Goal: Transaction & Acquisition: Book appointment/travel/reservation

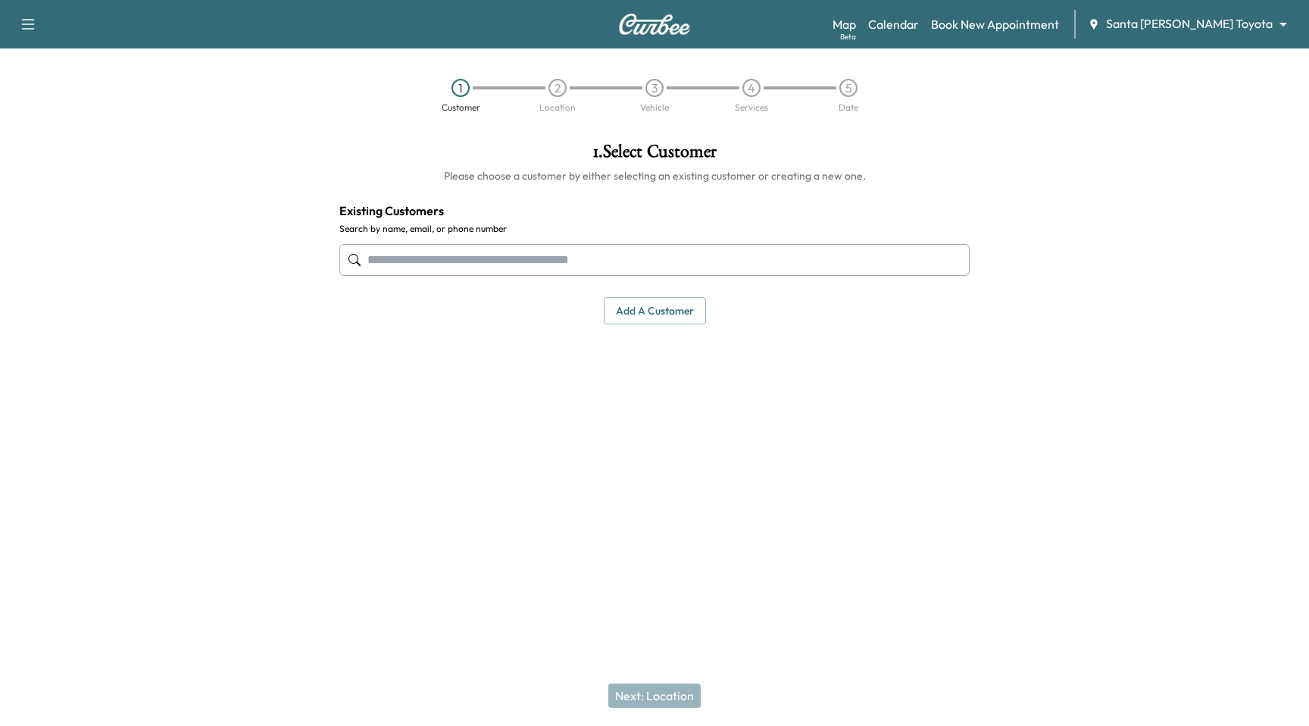
click at [1215, 6] on div "Support Log Out Map Beta Calendar Book New Appointment Santa [PERSON_NAME] Toyo…" at bounding box center [654, 24] width 1309 height 48
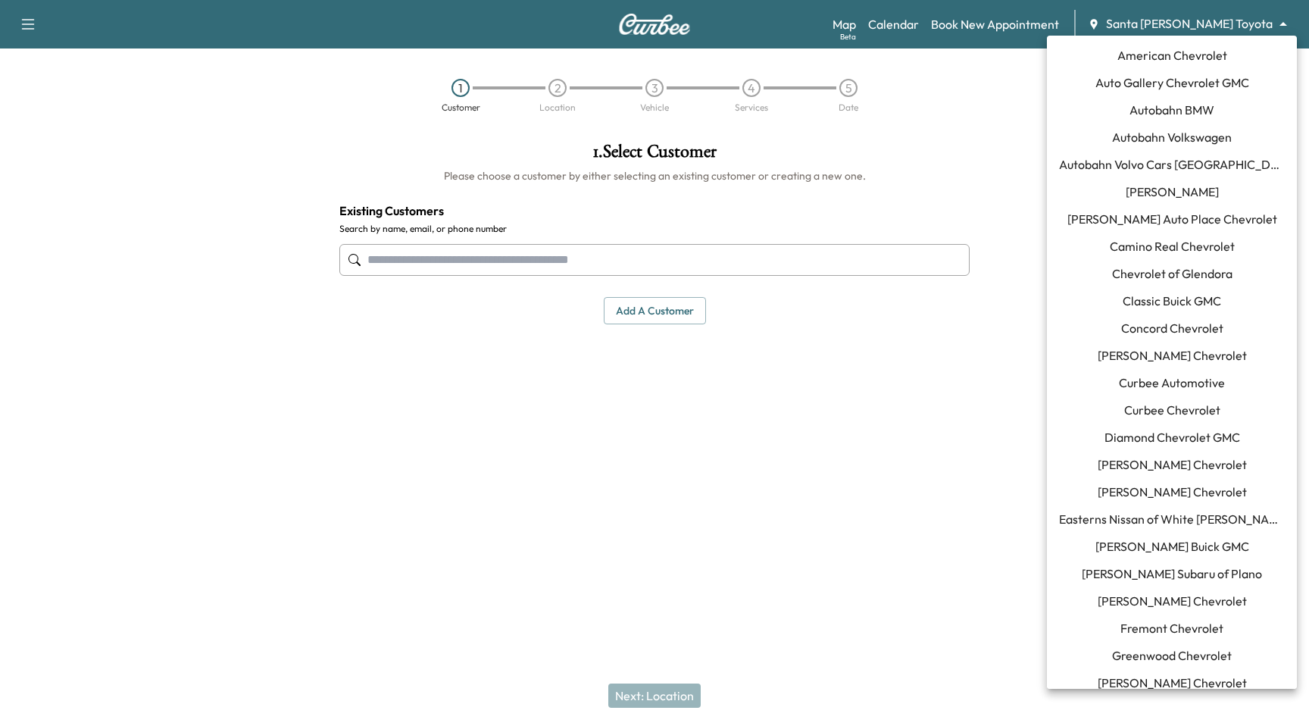
click at [1217, 27] on body "Support Log Out Map Beta Calendar Book New Appointment Santa [PERSON_NAME] Toyo…" at bounding box center [654, 363] width 1309 height 726
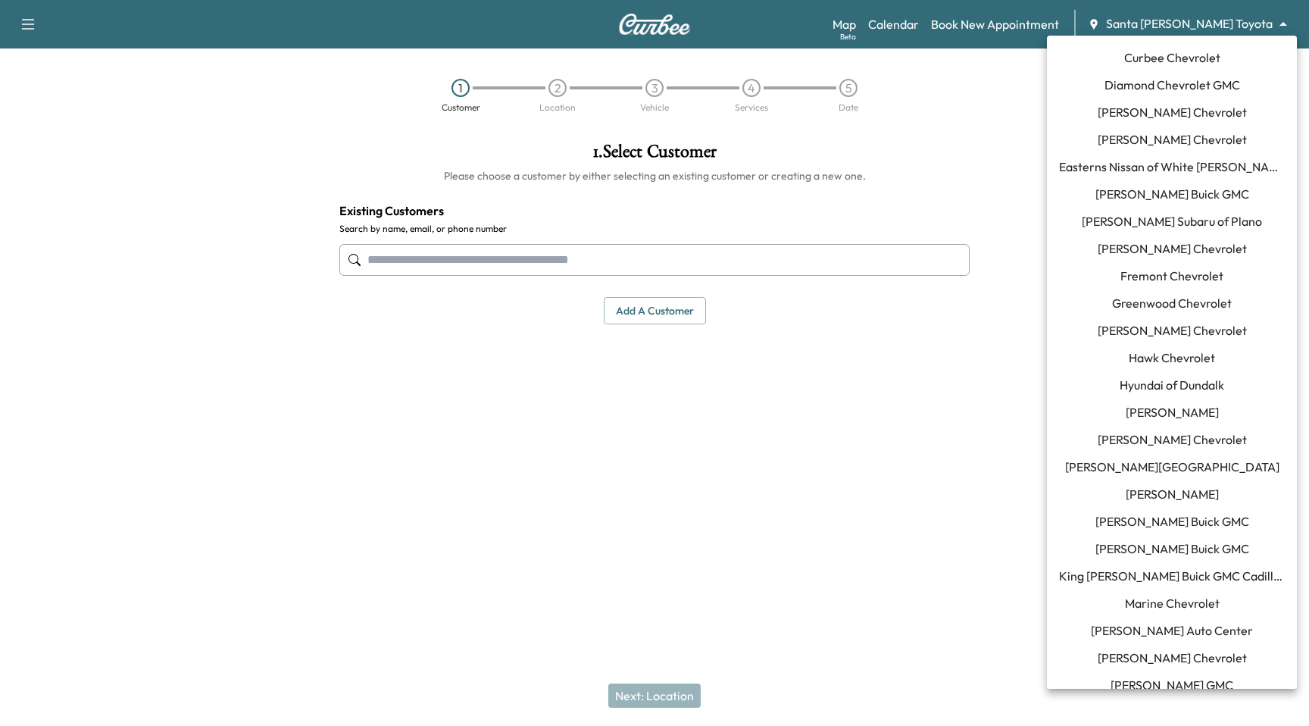
scroll to position [47, 0]
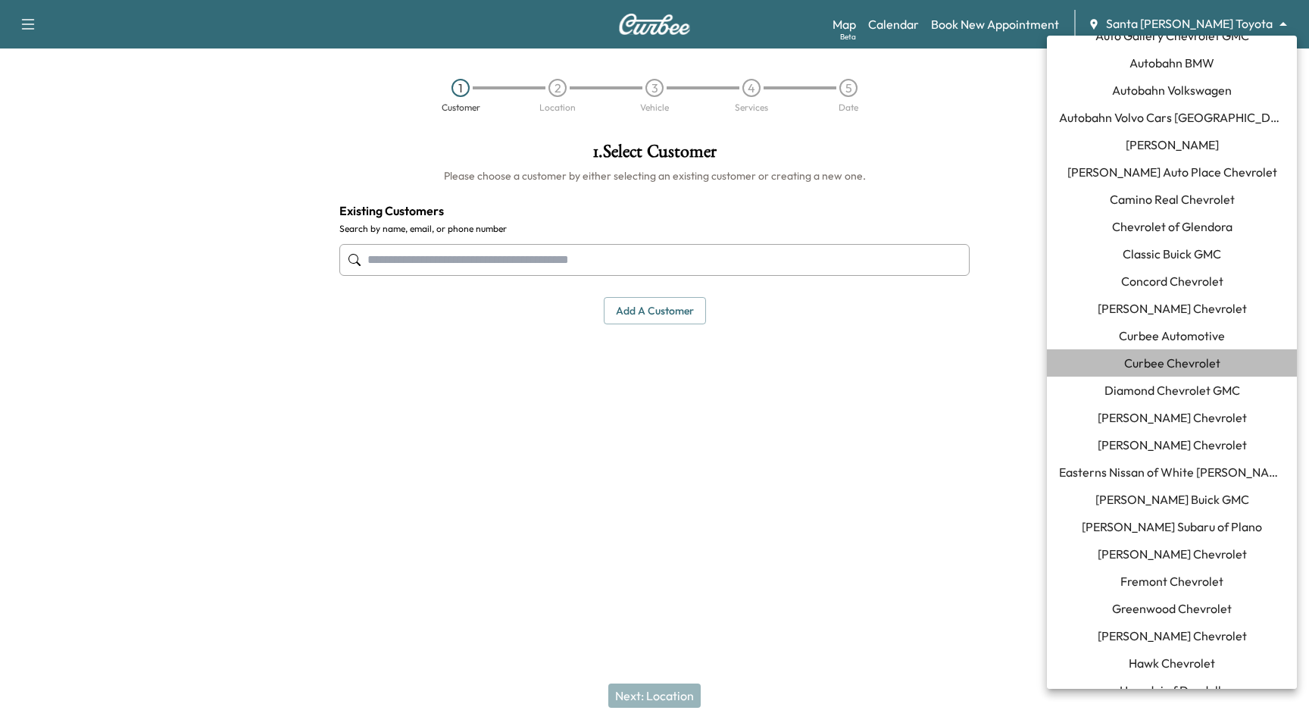
click at [1175, 366] on span "Curbee Chevrolet" at bounding box center [1173, 363] width 96 height 18
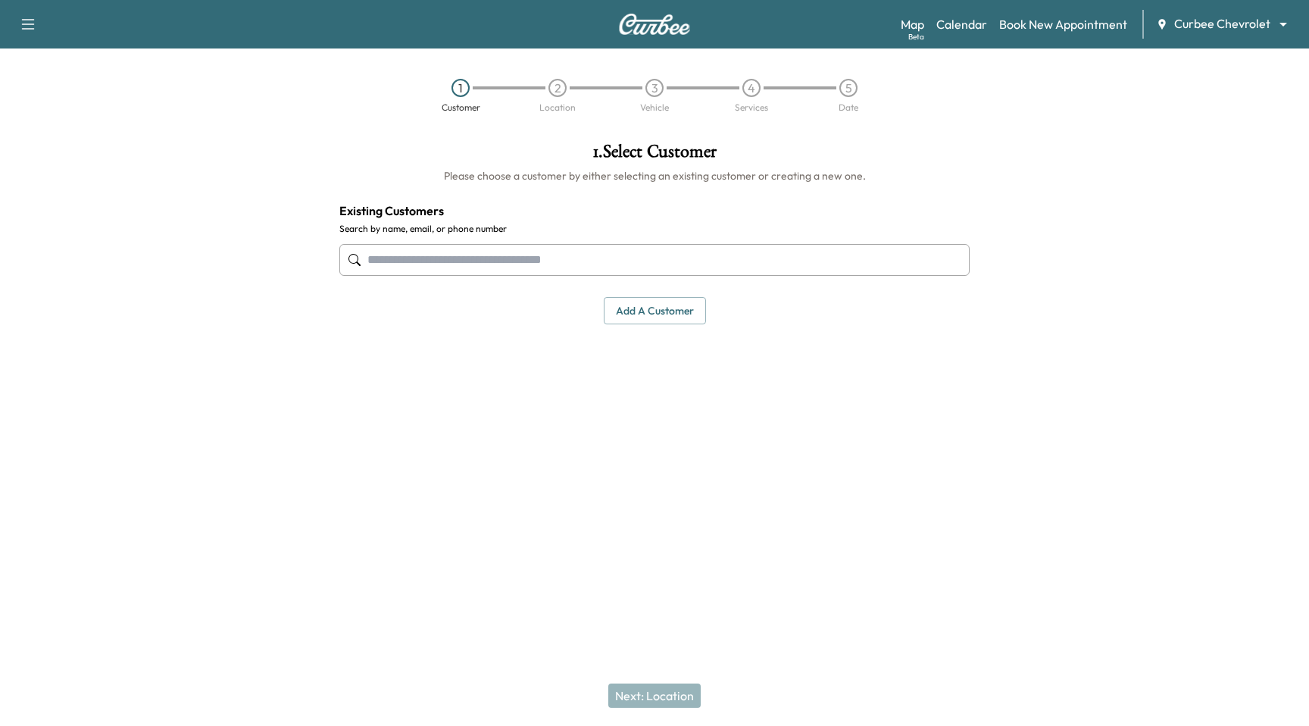
click at [493, 258] on input "text" at bounding box center [654, 260] width 630 height 32
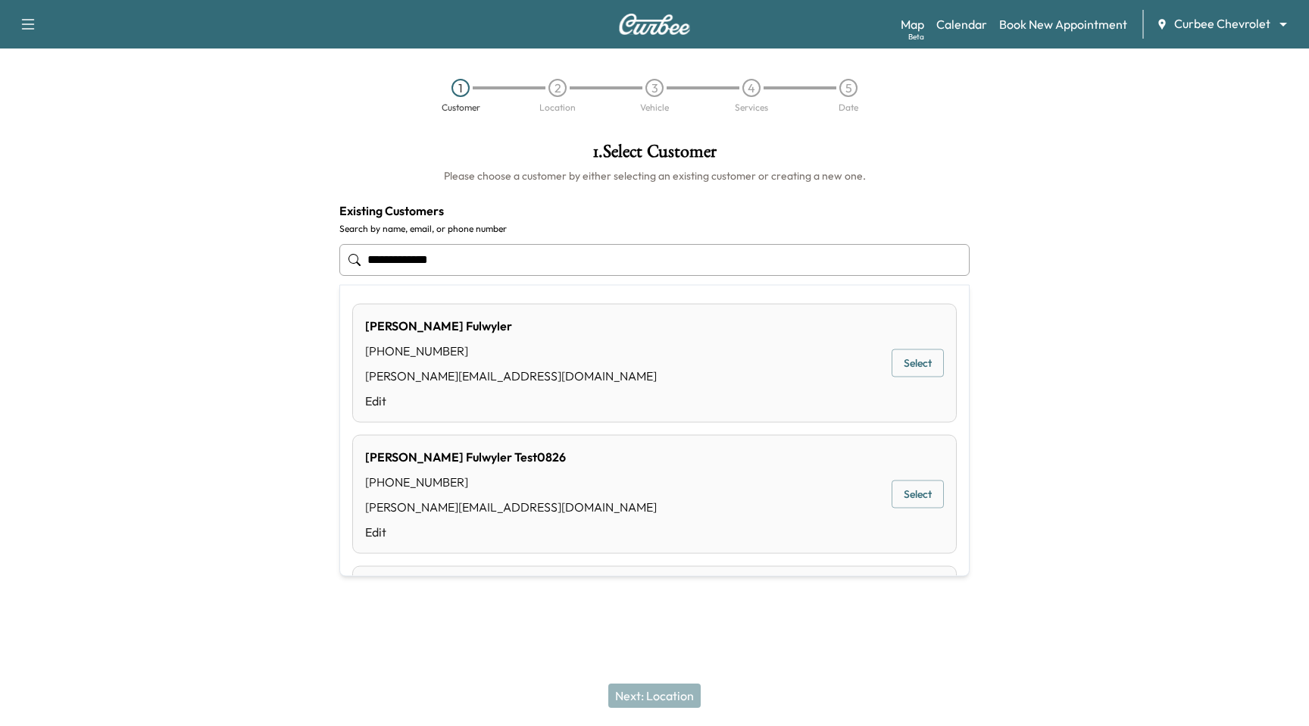
click at [903, 363] on button "Select" at bounding box center [918, 363] width 52 height 28
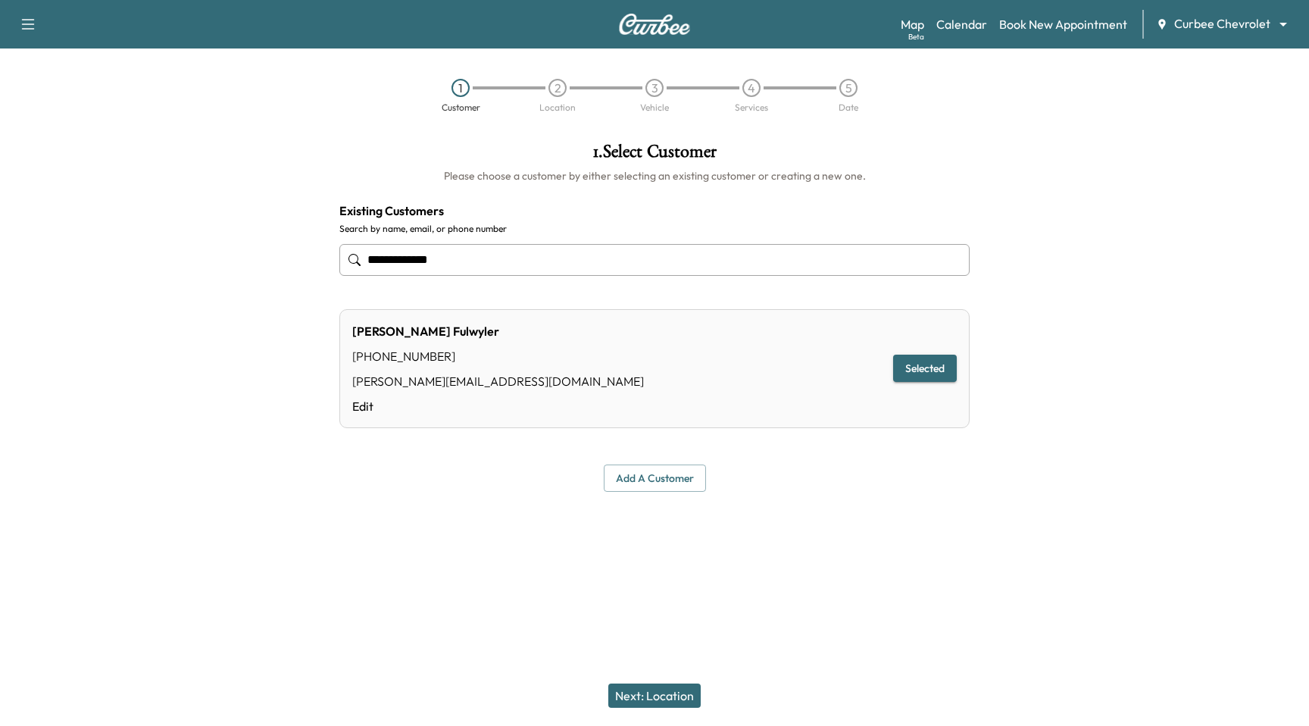
type input "**********"
click at [671, 687] on button "Next: Location" at bounding box center [654, 696] width 92 height 24
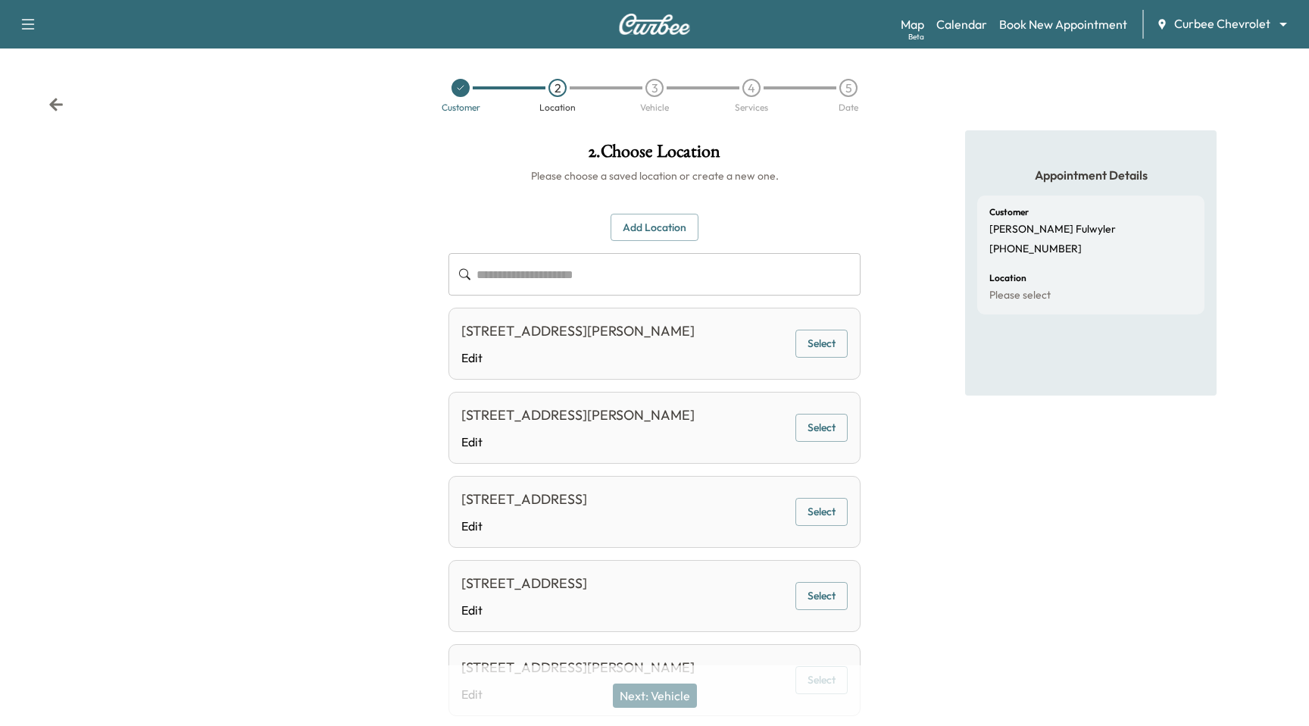
click at [818, 438] on button "Select" at bounding box center [822, 428] width 52 height 28
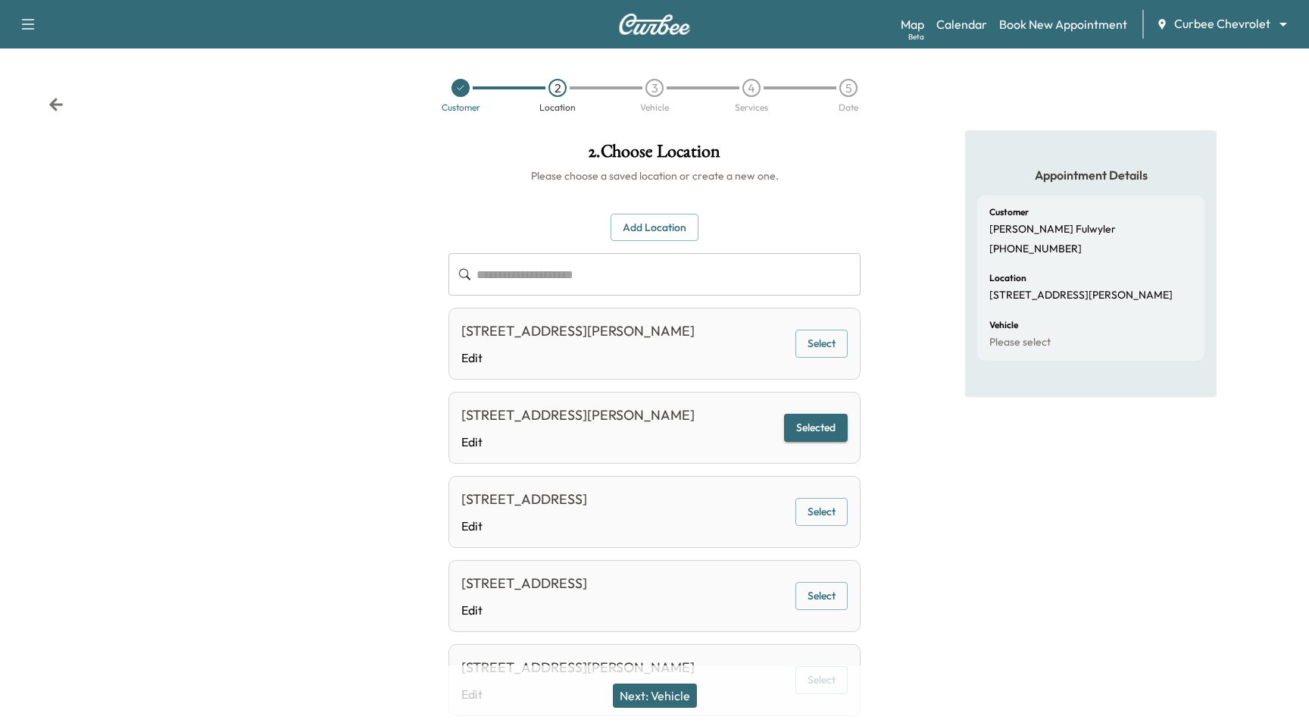
click at [662, 707] on button "Next: Vehicle" at bounding box center [655, 696] width 84 height 24
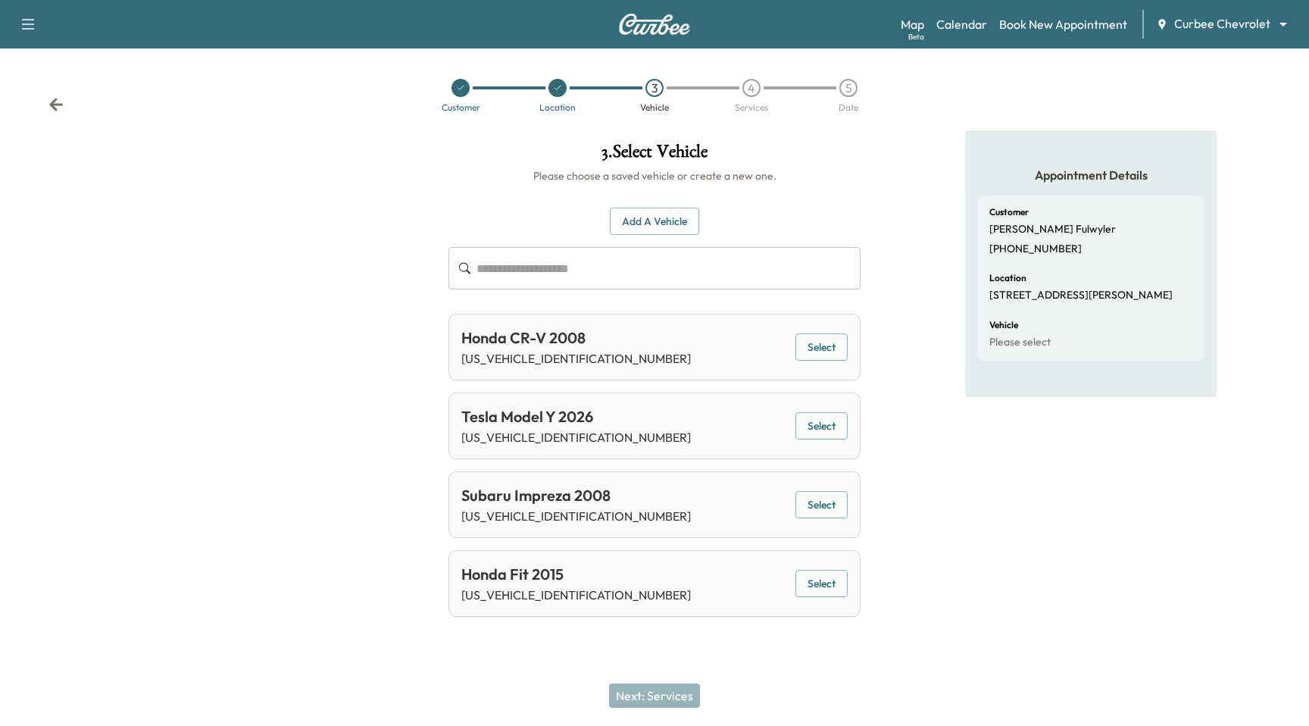
click at [824, 347] on button "Select" at bounding box center [822, 347] width 52 height 28
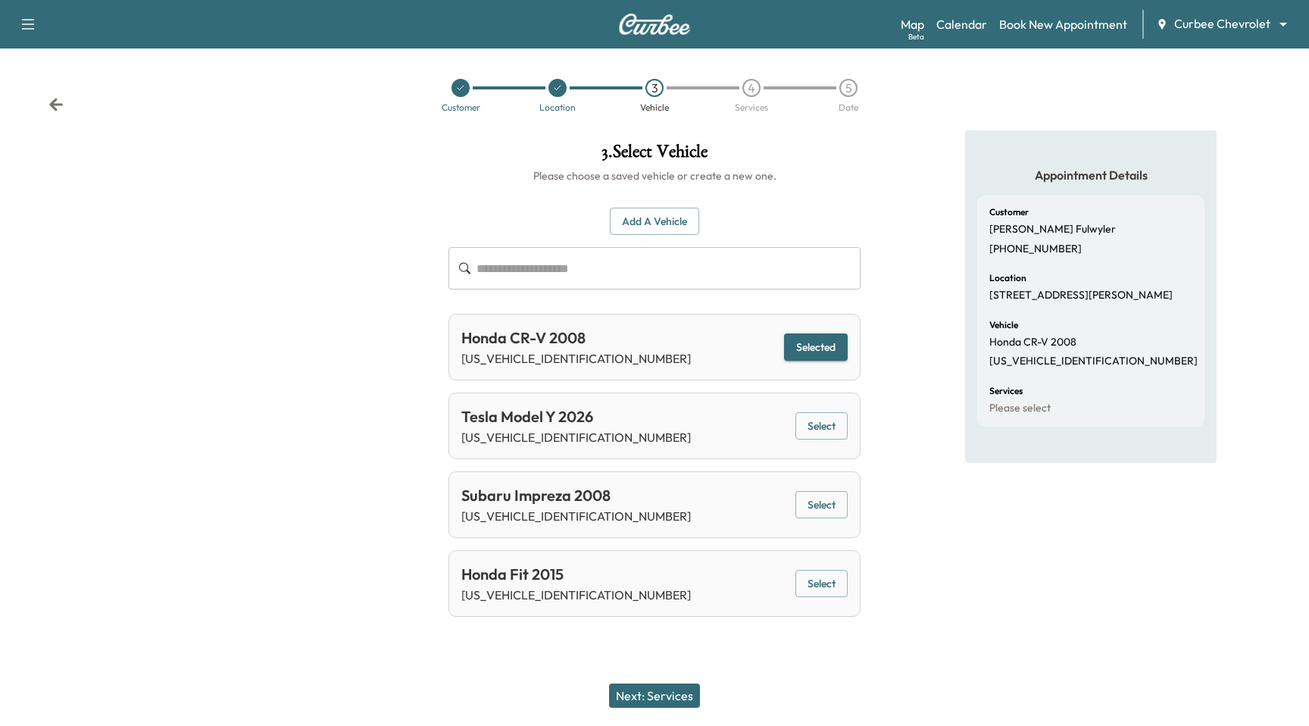
click at [846, 440] on div "Tesla Model Y 2026 [US_VEHICLE_IDENTIFICATION_NUMBER] Select" at bounding box center [655, 426] width 412 height 67
click at [821, 432] on button "Select" at bounding box center [822, 426] width 52 height 28
drag, startPoint x: 636, startPoint y: 698, endPoint x: 641, endPoint y: 643, distance: 54.8
click at [636, 697] on button "Next: Services" at bounding box center [654, 696] width 91 height 24
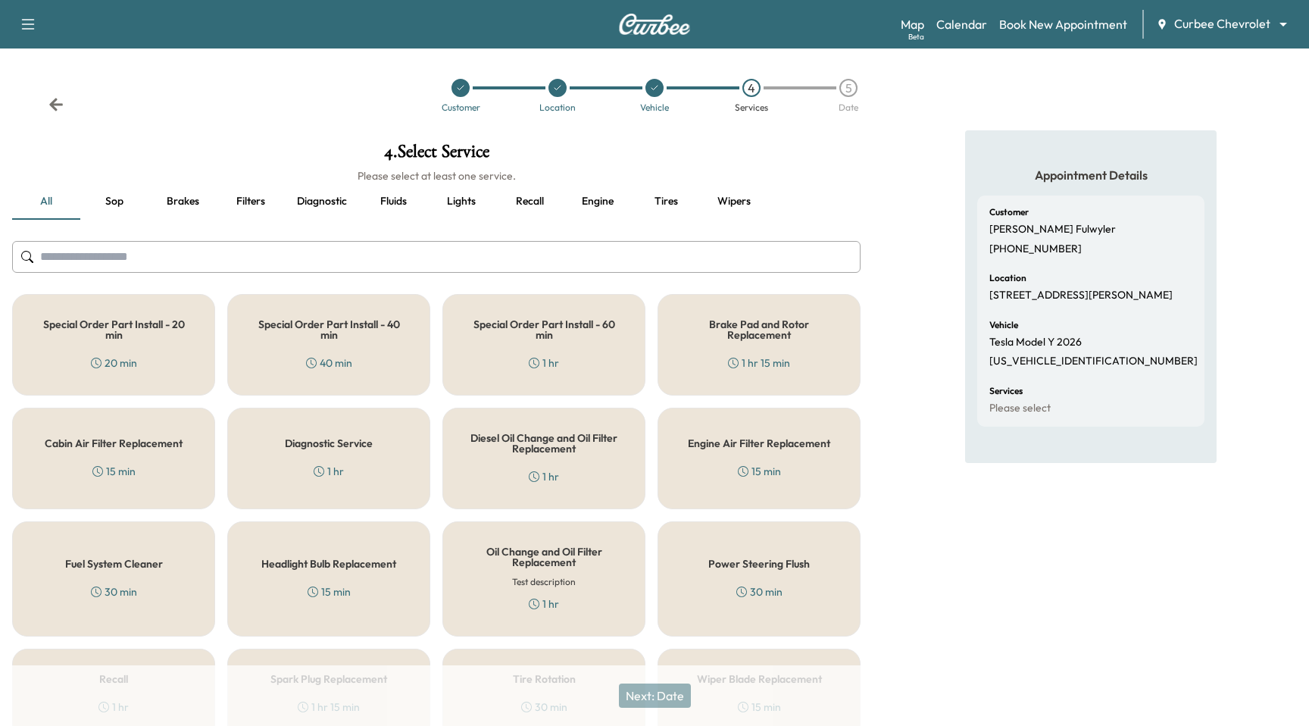
click at [149, 377] on div "Special Order Part Install - 20 min 20 min" at bounding box center [113, 345] width 203 height 102
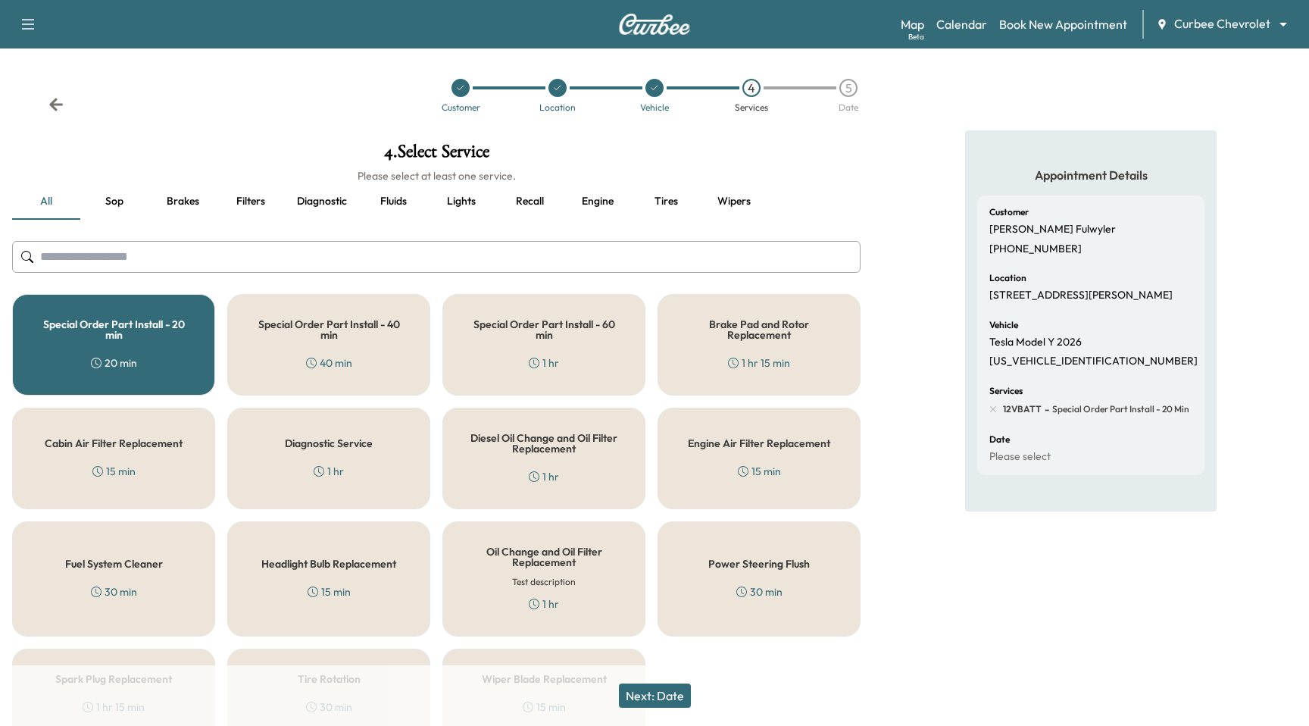
click at [645, 696] on button "Next: Date" at bounding box center [655, 696] width 72 height 24
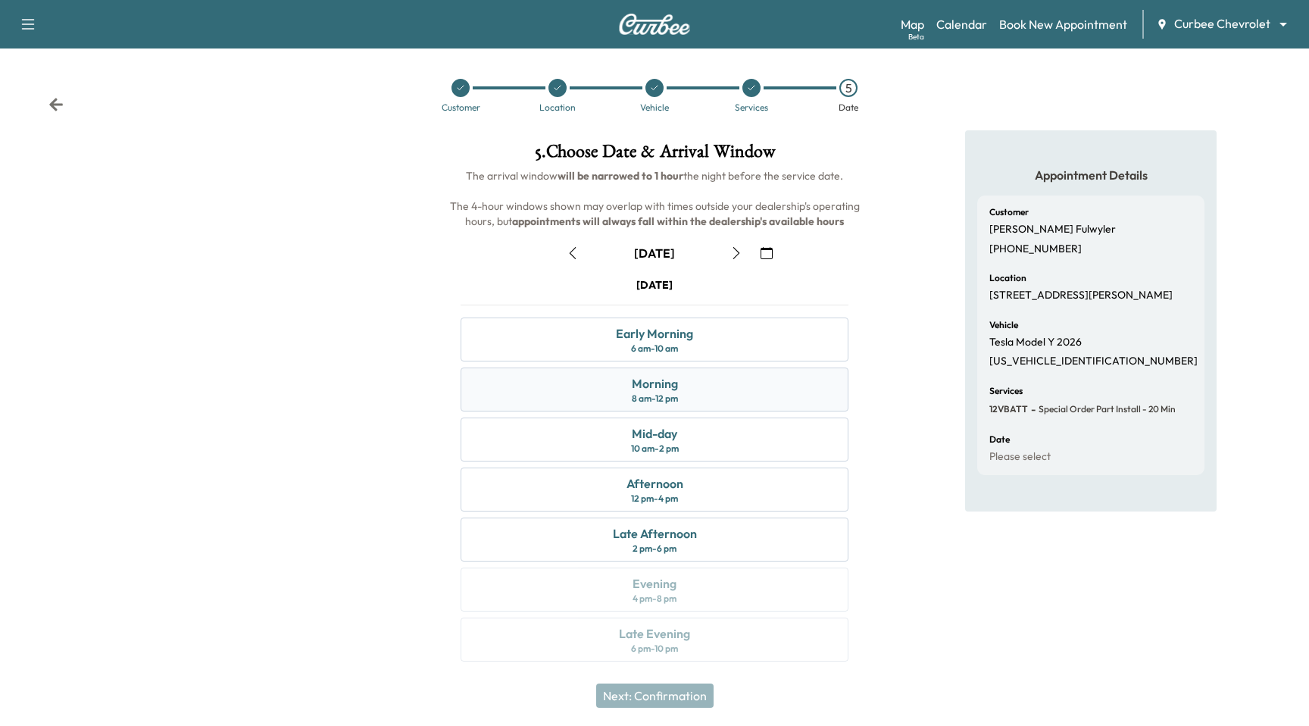
click at [727, 399] on div "Morning 8 am - 12 pm" at bounding box center [655, 390] width 388 height 44
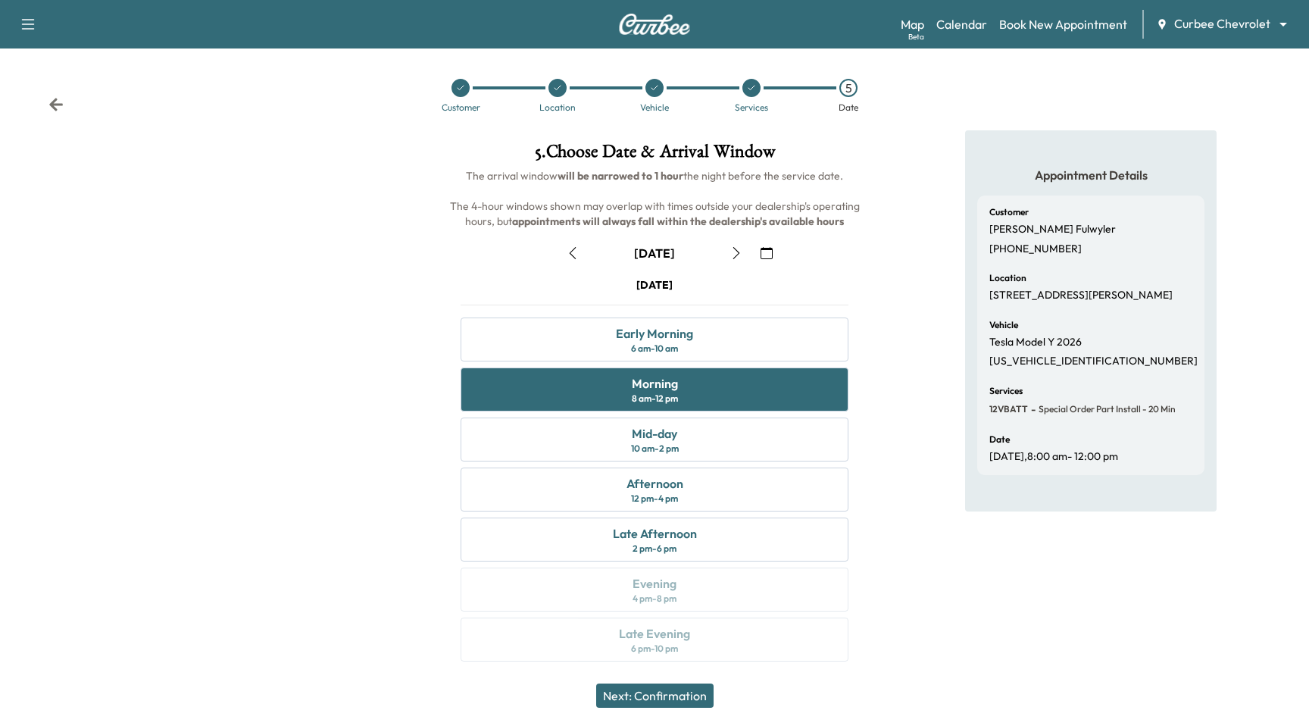
click at [668, 702] on button "Next: Confirmation" at bounding box center [654, 696] width 117 height 24
